Goal: Transaction & Acquisition: Purchase product/service

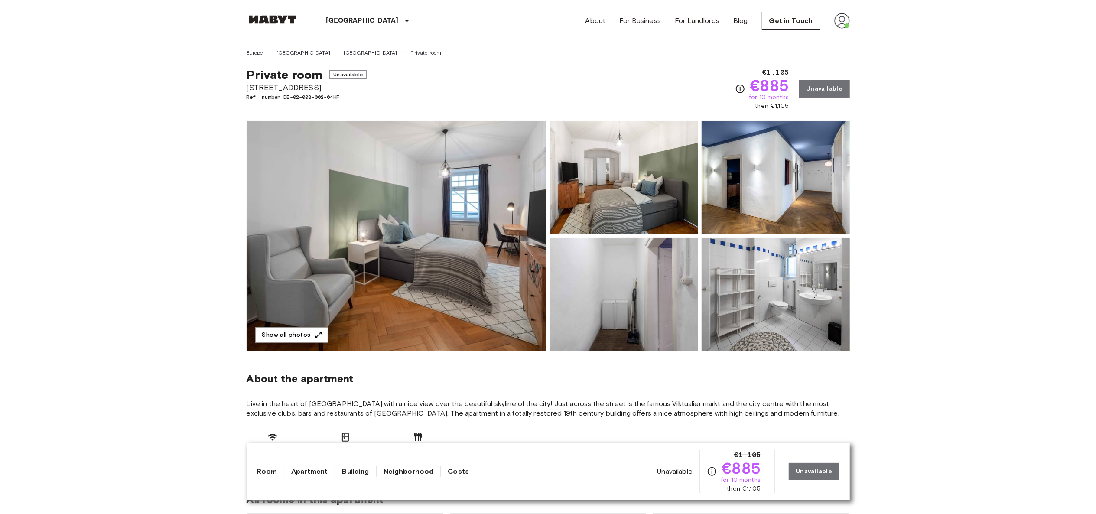
click at [269, 14] on div "Munich Europe Amsterdam Berlin Brussels Cologne Dusseldorf Frankfurt Graz Hambu…" at bounding box center [344, 21] width 194 height 42
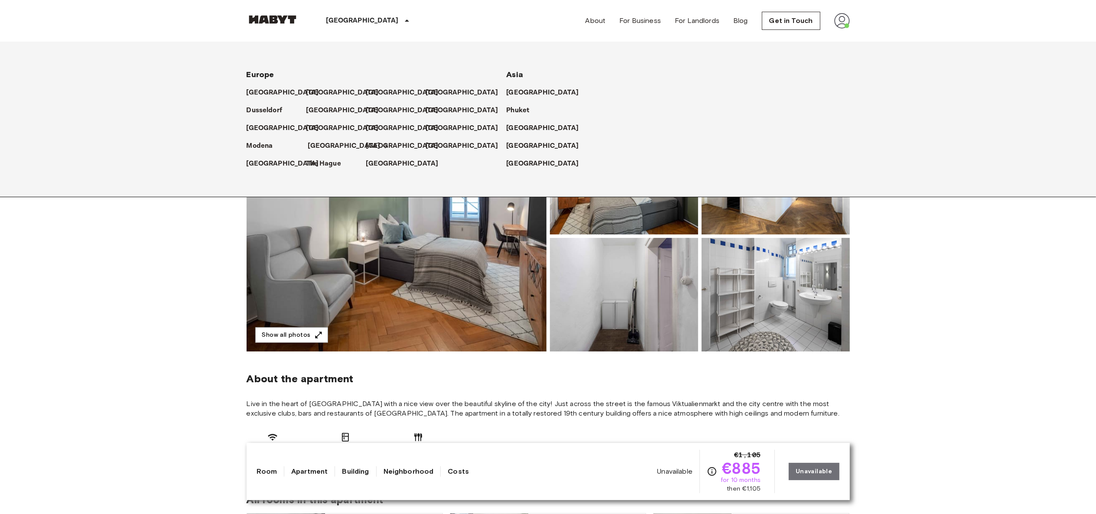
click at [316, 148] on p "[GEOGRAPHIC_DATA]" at bounding box center [344, 146] width 72 height 10
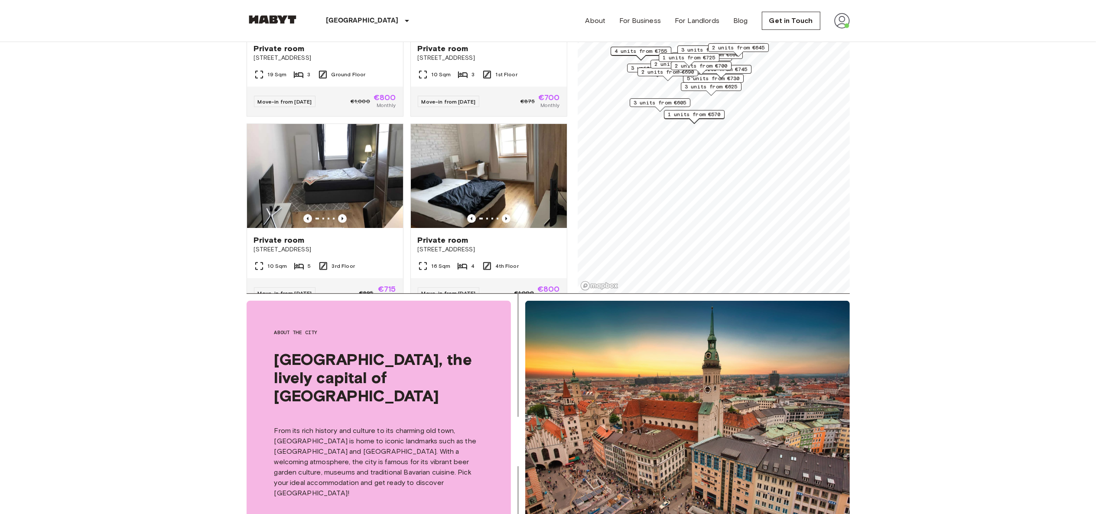
scroll to position [2190, 0]
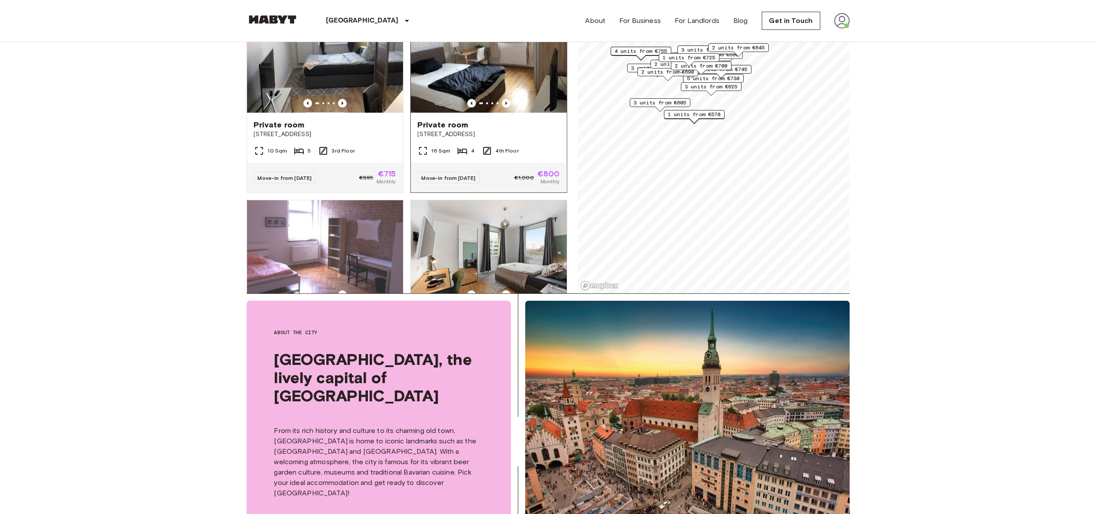
click at [439, 130] on span "Private room" at bounding box center [443, 125] width 51 height 10
click at [306, 146] on div "Private room Fraunhoferstraße 10" at bounding box center [325, 129] width 156 height 33
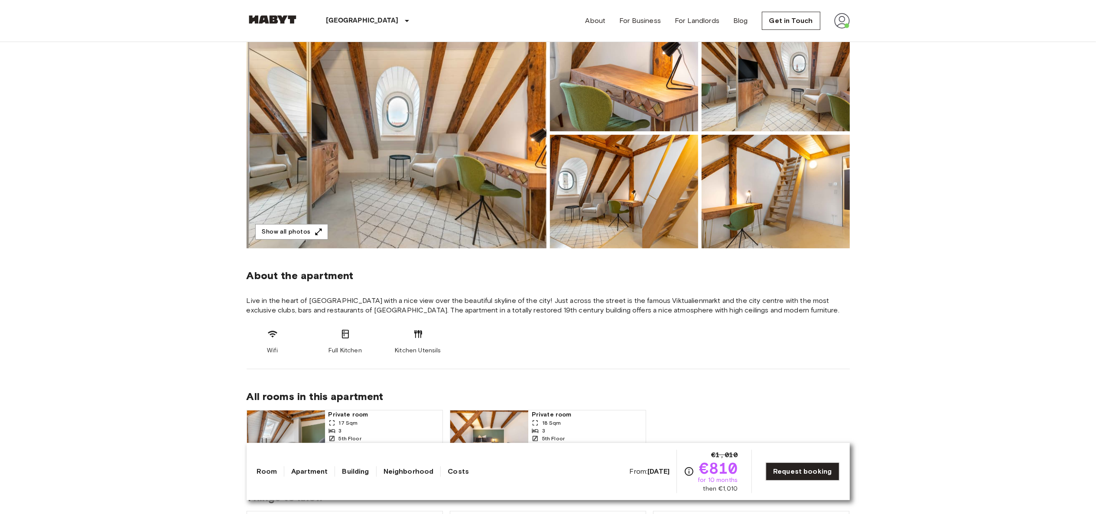
scroll to position [104, 0]
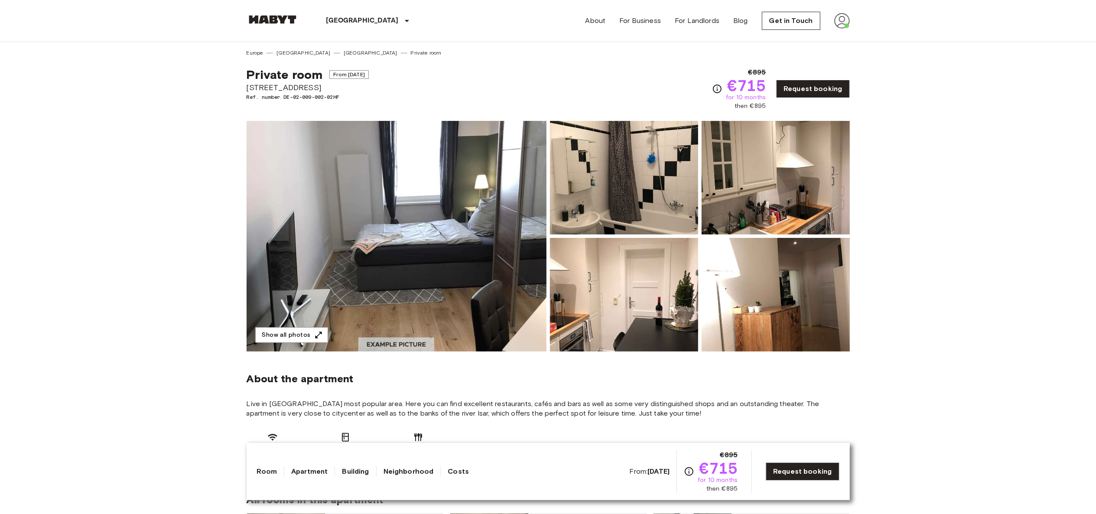
scroll to position [12, 0]
